Goal: Check status: Check status

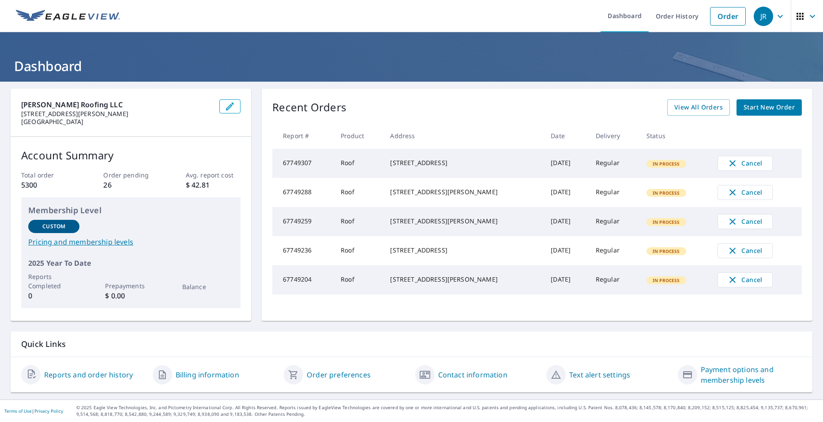
click at [674, 22] on link "Order History" at bounding box center [677, 16] width 57 height 32
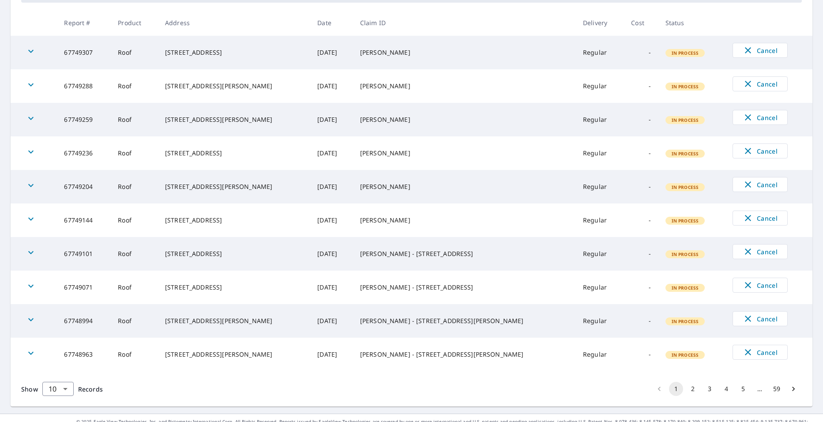
scroll to position [174, 0]
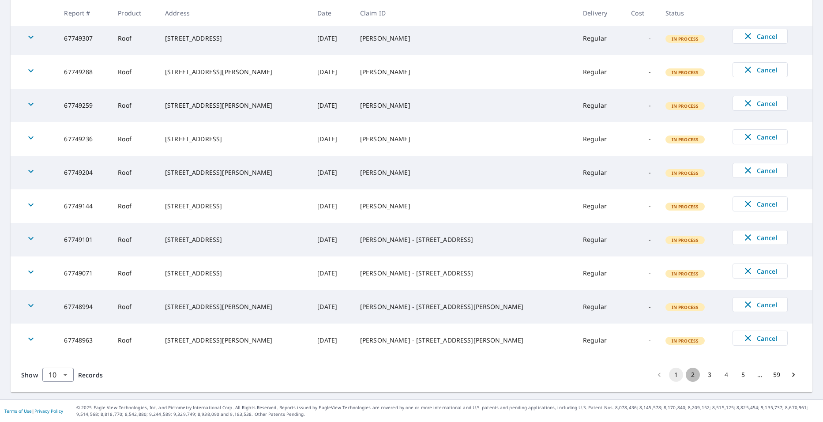
click at [686, 376] on button "2" at bounding box center [693, 375] width 14 height 14
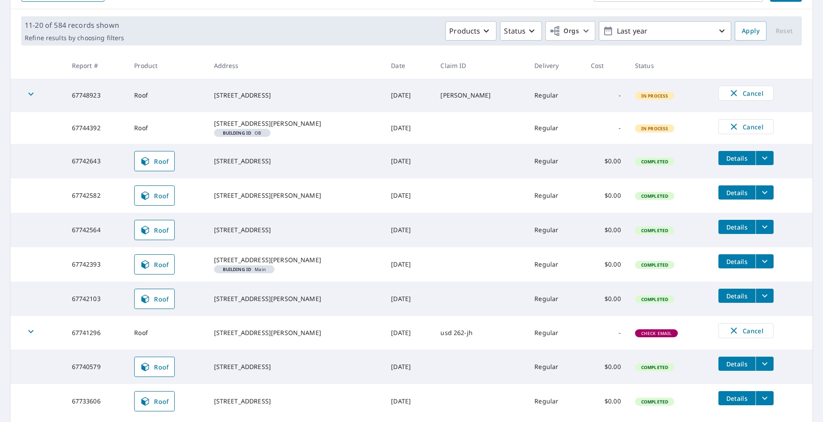
scroll to position [132, 0]
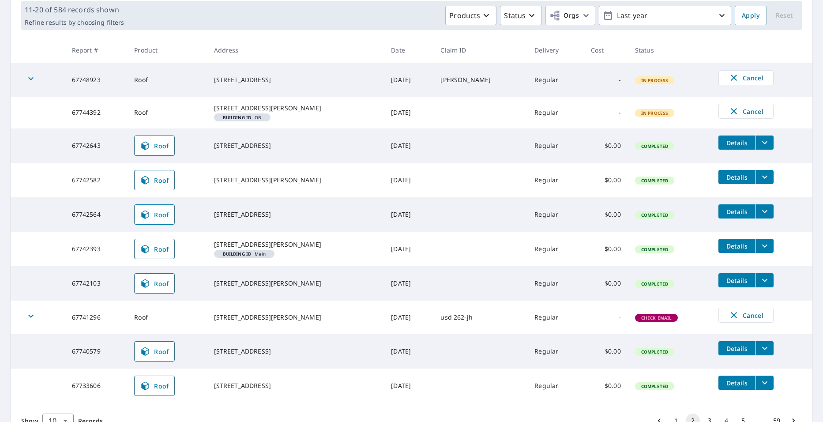
click at [760, 148] on icon "filesDropdownBtn-67742643" at bounding box center [765, 142] width 11 height 11
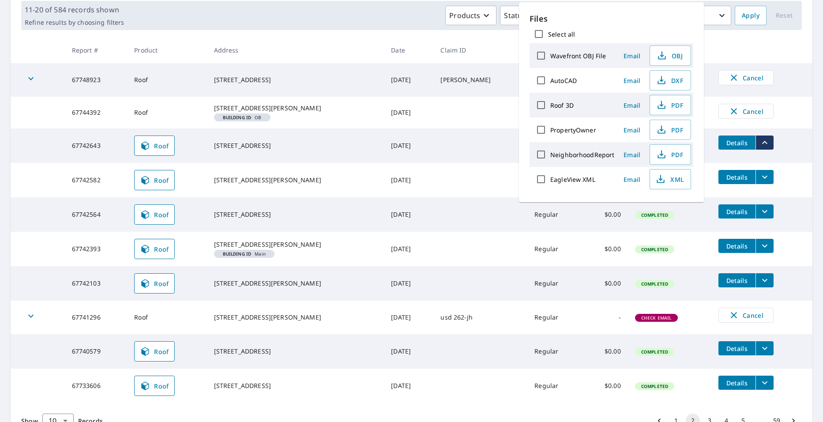
click at [768, 145] on td "Details" at bounding box center [762, 142] width 101 height 28
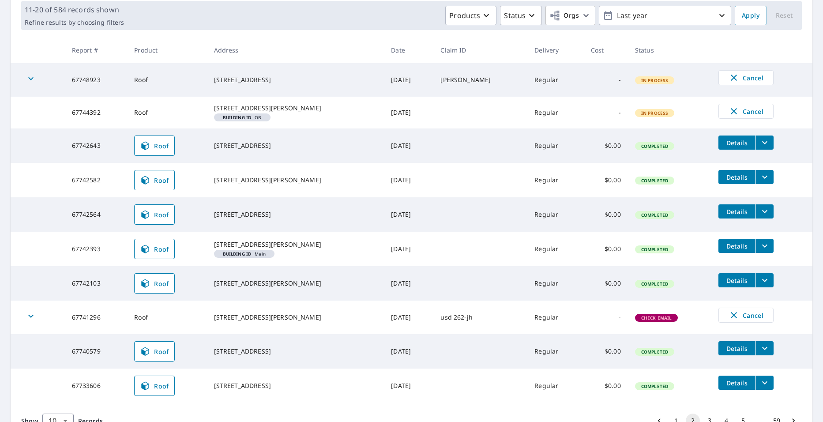
click at [760, 148] on icon "filesDropdownBtn-67742643" at bounding box center [765, 142] width 11 height 11
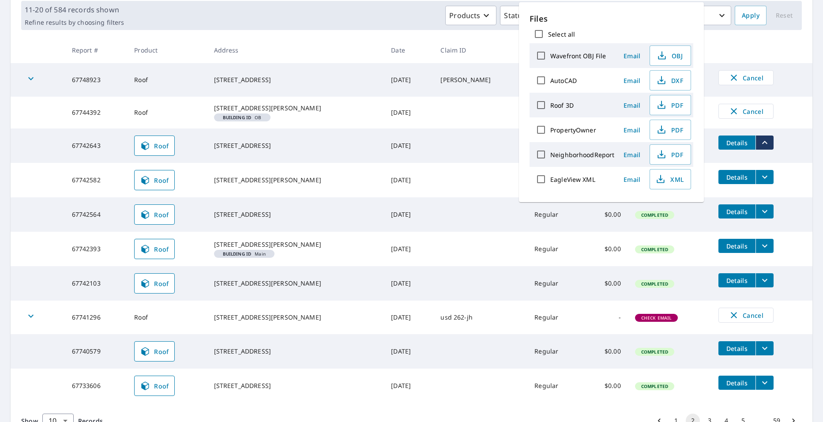
click at [770, 156] on td "Details" at bounding box center [762, 142] width 101 height 28
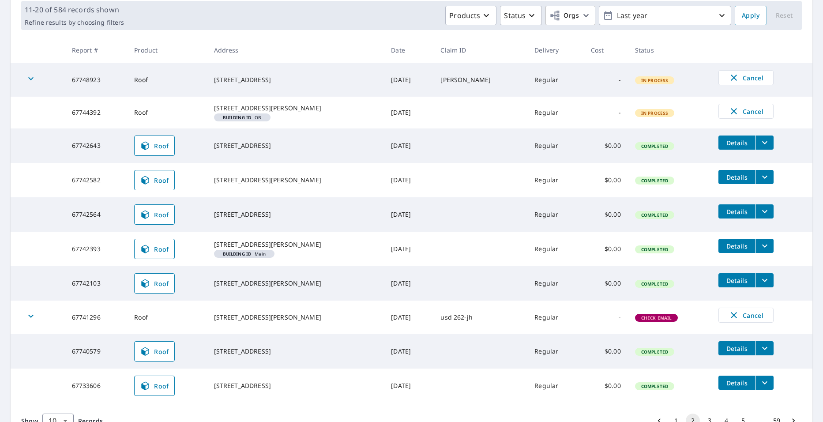
click at [760, 148] on icon "filesDropdownBtn-67742643" at bounding box center [765, 142] width 11 height 11
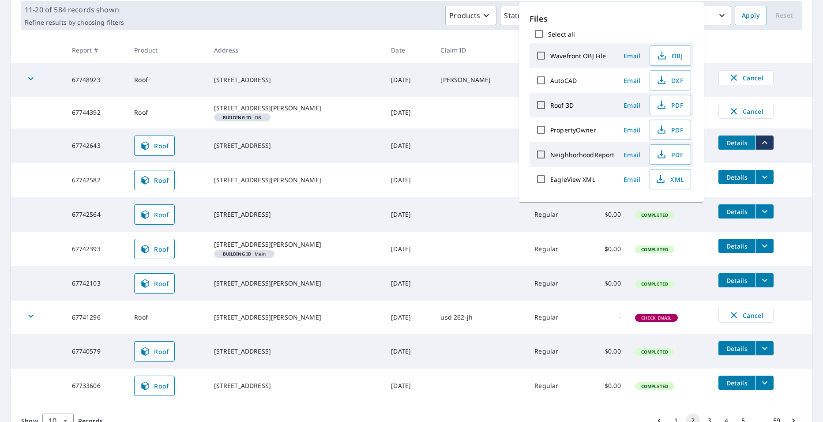
click at [749, 141] on td "Details" at bounding box center [762, 142] width 101 height 28
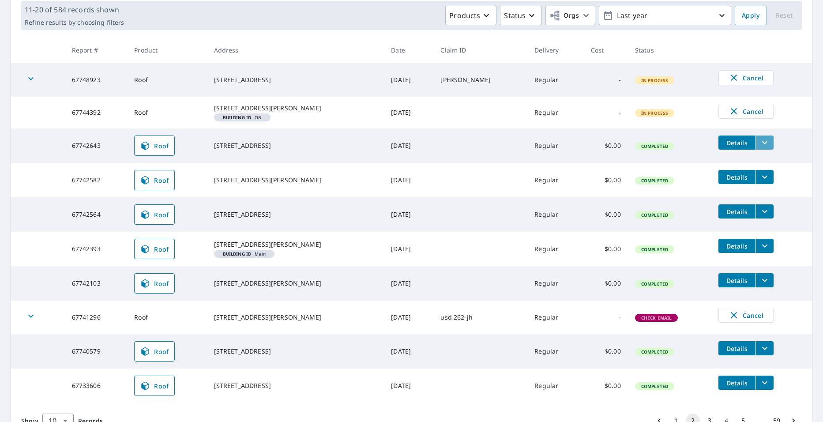
click at [762, 144] on icon "filesDropdownBtn-67742643" at bounding box center [764, 142] width 5 height 3
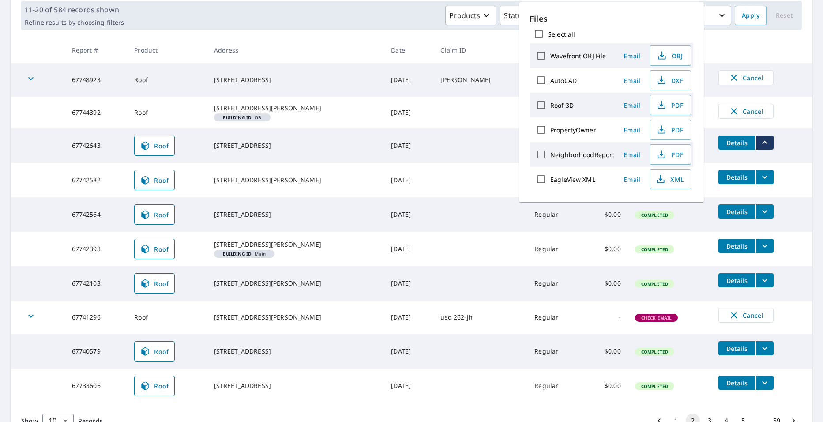
click at [773, 120] on td "Cancel" at bounding box center [762, 111] width 101 height 29
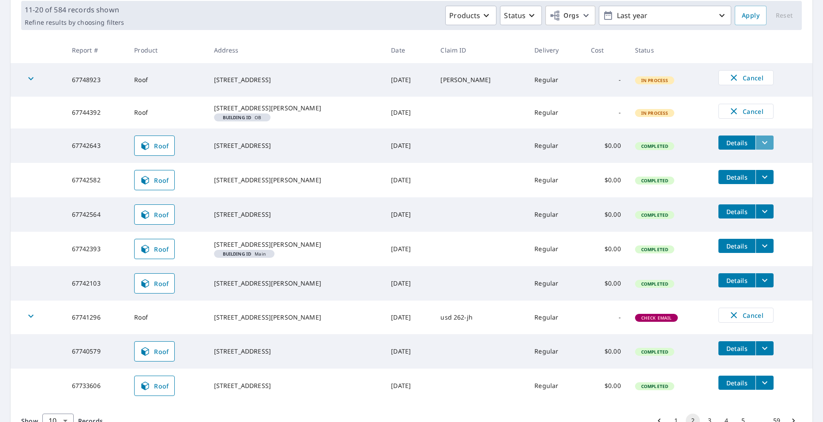
click at [760, 148] on icon "filesDropdownBtn-67742643" at bounding box center [765, 142] width 11 height 11
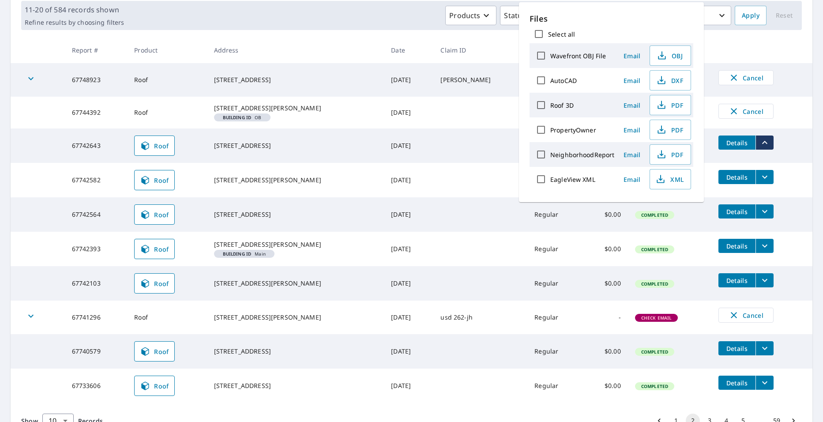
click at [664, 102] on icon "button" at bounding box center [661, 105] width 11 height 11
drag, startPoint x: 816, startPoint y: 136, endPoint x: 802, endPoint y: 134, distance: 13.8
click at [816, 136] on main "​ Search Download Excel 11-20 of 584 records shown Refine results by choosing f…" at bounding box center [411, 197] width 823 height 496
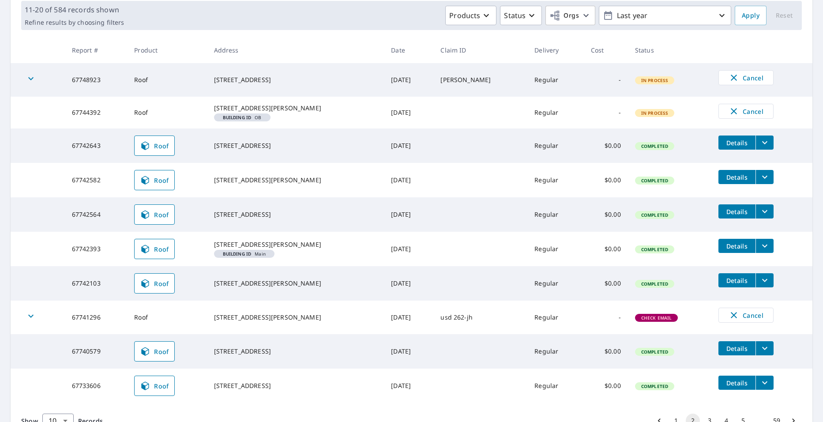
click at [758, 219] on button "filesDropdownBtn-67742564" at bounding box center [765, 211] width 18 height 14
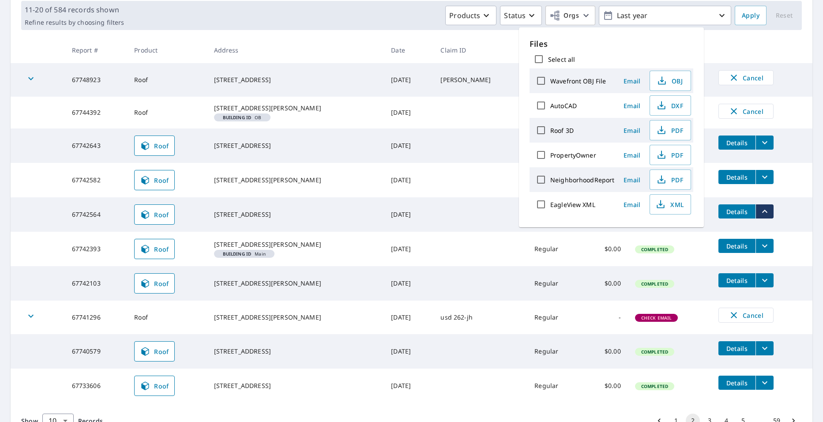
click at [665, 128] on icon "button" at bounding box center [661, 130] width 11 height 11
